Goal: Task Accomplishment & Management: Use online tool/utility

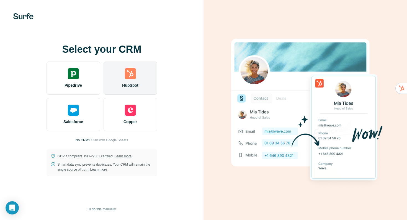
click at [130, 77] on img at bounding box center [130, 73] width 11 height 11
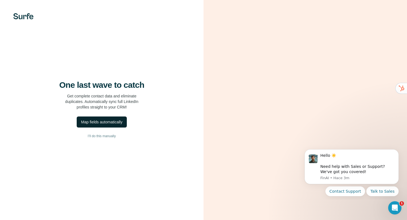
click at [107, 122] on div "Map fields automatically" at bounding box center [101, 122] width 41 height 6
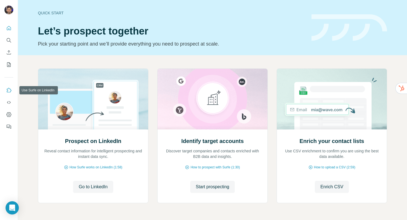
click at [12, 93] on button "Use Surfe on LinkedIn" at bounding box center [8, 90] width 9 height 10
click at [153, 22] on div "Quick start Let’s prospect together Pick your starting point and we’ll provide …" at bounding box center [171, 27] width 267 height 40
click at [50, 12] on div "Quick start" at bounding box center [171, 13] width 267 height 6
click at [10, 65] on icon "My lists" at bounding box center [9, 65] width 6 height 6
